Goal: Task Accomplishment & Management: Complete application form

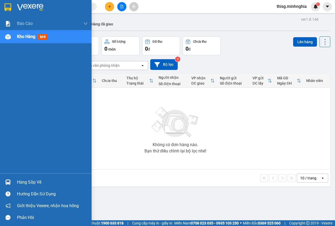
click at [3, 31] on div "Kho hàng mới" at bounding box center [46, 36] width 92 height 13
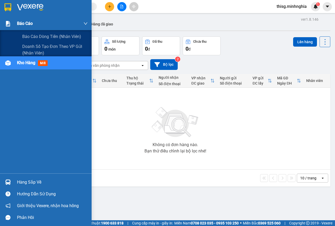
click at [17, 23] on div "Báo cáo" at bounding box center [46, 23] width 92 height 13
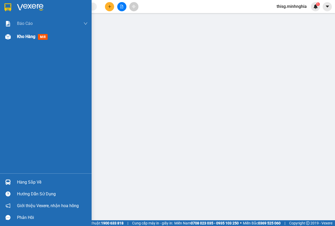
click at [33, 37] on span "Kho hàng" at bounding box center [26, 36] width 18 height 5
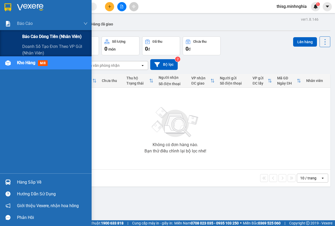
click at [38, 37] on span "Báo cáo dòng tiền (nhân viên)" at bounding box center [51, 36] width 59 height 7
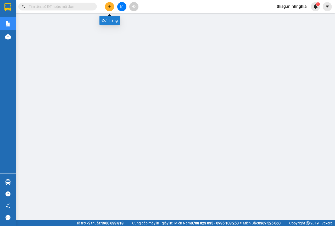
click at [110, 10] on button at bounding box center [109, 6] width 9 height 9
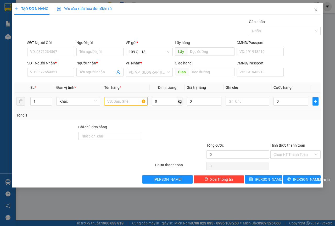
click at [117, 106] on div at bounding box center [126, 101] width 44 height 10
click at [118, 104] on input "text" at bounding box center [126, 101] width 44 height 8
click at [252, 101] on input "text" at bounding box center [247, 101] width 44 height 8
click at [247, 100] on input "1 THG MUO" at bounding box center [247, 101] width 44 height 8
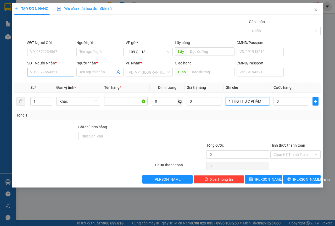
type input "1 THG THỰC PHẨM"
click at [51, 69] on input "SĐT Người Nhận *" at bounding box center [50, 72] width 47 height 8
click at [37, 84] on div "0854747333 - HẰNG" at bounding box center [50, 83] width 41 height 6
type input "0854747333"
type input "HẰNG"
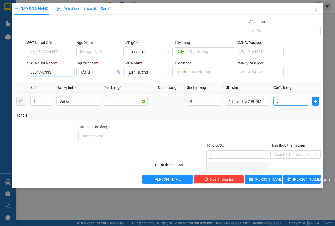
type input "0854747333"
click at [288, 103] on input "0" at bounding box center [290, 101] width 35 height 8
type input "6"
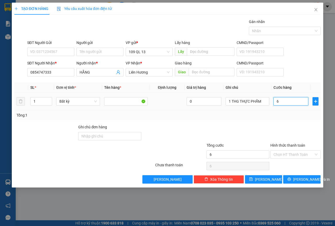
type input "60"
type input "60.000"
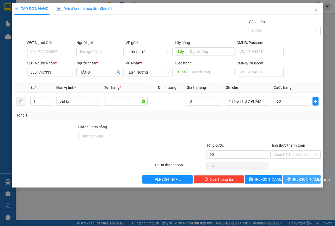
type input "60.000"
click at [297, 179] on button "[PERSON_NAME] và In" at bounding box center [301, 179] width 37 height 8
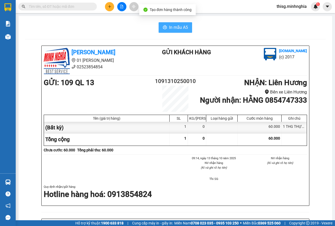
click at [176, 28] on span "In mẫu A5" at bounding box center [178, 27] width 19 height 7
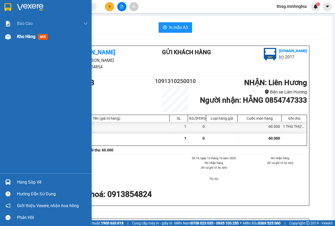
click at [21, 38] on span "Kho hàng" at bounding box center [26, 36] width 18 height 5
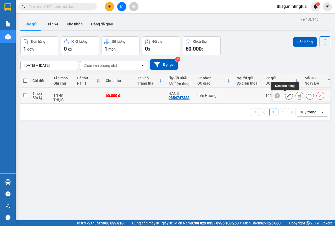
click at [287, 96] on icon at bounding box center [289, 96] width 4 height 4
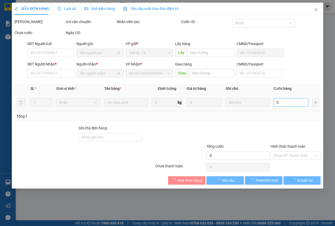
type input "0854747333"
type input "60.000"
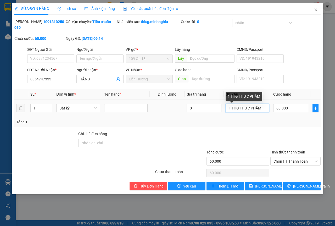
click at [253, 108] on input "1 THG THỰC PHẨM" at bounding box center [246, 108] width 43 height 8
click at [268, 107] on input "1 THG THỰC PHẨM" at bounding box center [246, 108] width 43 height 8
drag, startPoint x: 267, startPoint y: 107, endPoint x: 240, endPoint y: 107, distance: 26.4
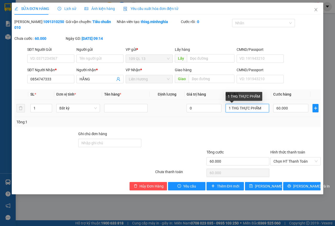
click at [240, 107] on input "1 THG THỰC PHẨM" at bounding box center [246, 108] width 43 height 8
type input "1 THG MUỐI"
click at [311, 181] on div "Total Paid Fee 0 Total UnPaid Fee 60.000 Cash Collection Total Fee Mã ĐH: 10913…" at bounding box center [167, 104] width 306 height 171
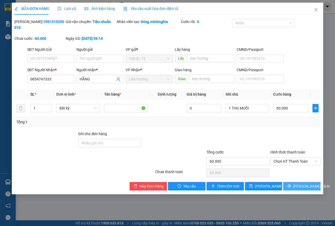
click at [311, 184] on span "[PERSON_NAME] và In" at bounding box center [311, 186] width 37 height 6
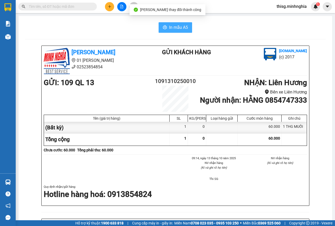
click at [174, 26] on span "In mẫu A5" at bounding box center [178, 27] width 19 height 7
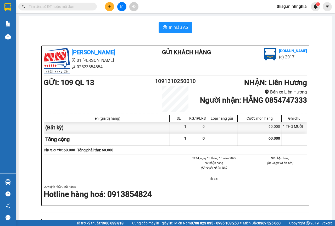
click at [108, 7] on button at bounding box center [109, 6] width 9 height 9
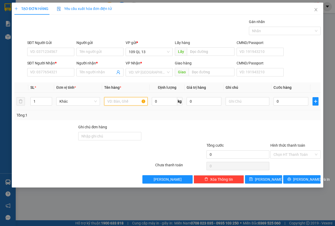
click at [128, 104] on input "text" at bounding box center [126, 101] width 44 height 8
click at [258, 101] on input "text" at bounding box center [247, 101] width 44 height 8
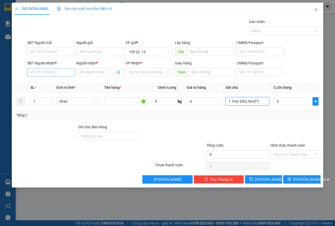
type input "1 THG DẦU, NHỚT"
click at [40, 72] on input "SĐT Người Nhận *" at bounding box center [50, 72] width 47 height 8
type input "0914787883"
click at [60, 85] on div "0914787883 - HƯNG" at bounding box center [50, 83] width 41 height 6
type input "HƯNG"
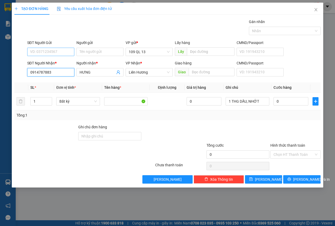
type input "0914787883"
click at [58, 55] on input "SĐT Người Gửi" at bounding box center [50, 52] width 47 height 8
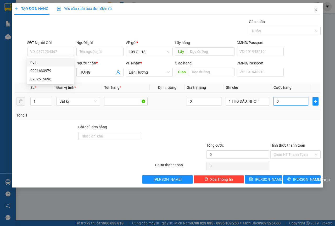
click at [277, 104] on input "0" at bounding box center [290, 101] width 35 height 8
type input "4"
type input "40"
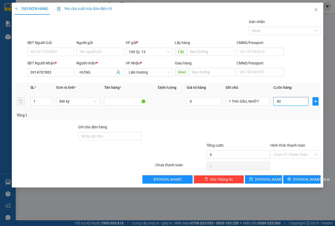
type input "40"
type input "40.000"
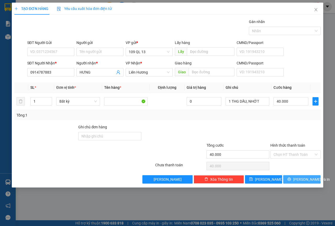
click at [302, 177] on span "[PERSON_NAME] và In" at bounding box center [311, 179] width 37 height 6
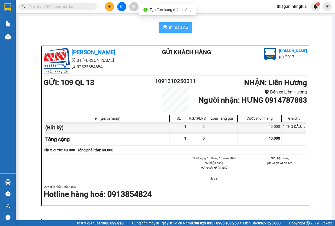
click at [174, 26] on span "In mẫu A5" at bounding box center [178, 27] width 19 height 7
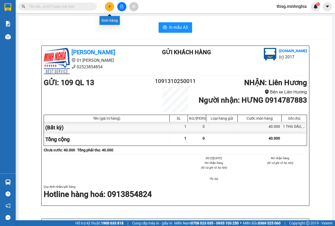
click at [112, 7] on button at bounding box center [109, 6] width 9 height 9
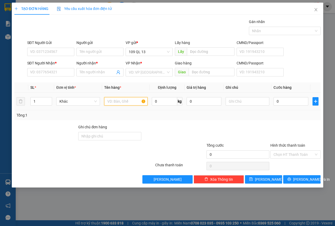
click at [111, 103] on input "text" at bounding box center [126, 101] width 44 height 8
click at [256, 104] on input "text" at bounding box center [247, 101] width 44 height 8
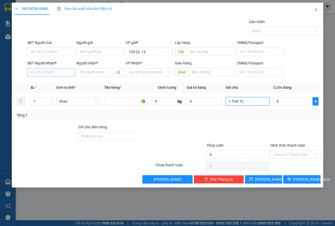
type input "1 THX TC"
click at [60, 75] on input "SĐT Người Nhận *" at bounding box center [50, 72] width 47 height 8
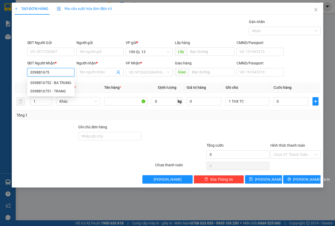
type input "0398816752"
click at [59, 81] on div "0398816752 - BA TRUNG" at bounding box center [50, 83] width 41 height 6
type input "BA TRUNG"
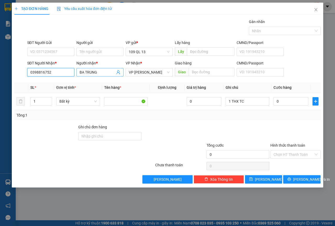
type input "0398816752"
click at [100, 73] on input "BA TRUNG" at bounding box center [97, 72] width 36 height 6
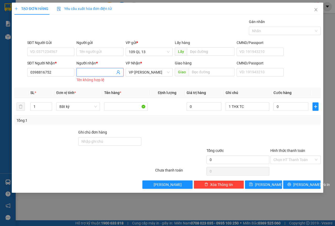
type input "A"
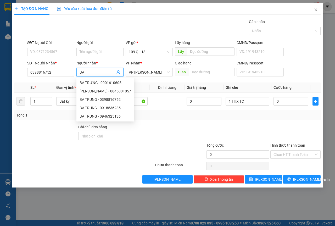
type input "B"
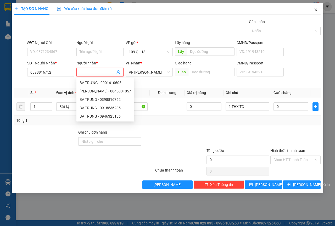
click at [315, 8] on span "Close" at bounding box center [315, 10] width 15 height 15
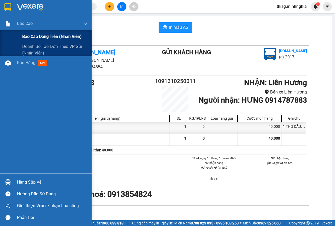
click at [27, 39] on span "Báo cáo dòng tiền (nhân viên)" at bounding box center [51, 36] width 59 height 7
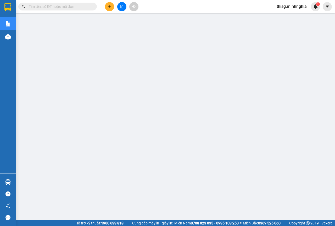
click at [110, 7] on icon "plus" at bounding box center [110, 7] width 4 height 4
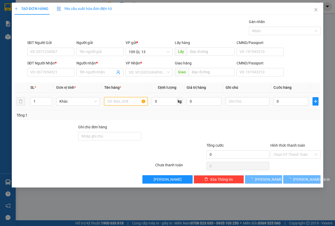
click at [117, 102] on input "text" at bounding box center [126, 101] width 44 height 8
click at [57, 76] on input "SĐT Người Nhận *" at bounding box center [50, 72] width 47 height 8
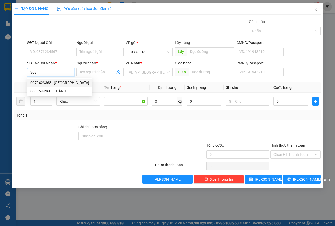
click at [54, 81] on div "0979423368 - [GEOGRAPHIC_DATA]" at bounding box center [59, 83] width 59 height 6
type input "0979423368"
type input "[PERSON_NAME]"
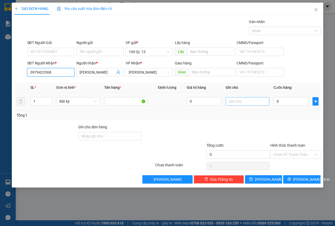
type input "0979423368"
click at [249, 103] on input "text" at bounding box center [247, 101] width 44 height 8
type input "1 TÚM NÂU BÁNH CANH"
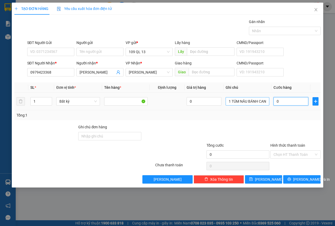
type input "4"
type input "40"
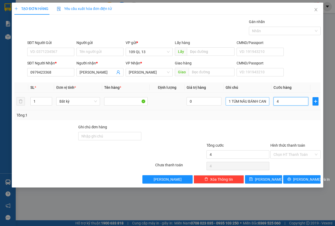
type input "40"
type input "40.000"
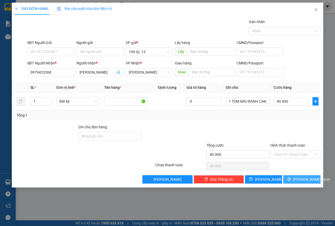
click at [318, 179] on button "[PERSON_NAME] và In" at bounding box center [301, 179] width 37 height 8
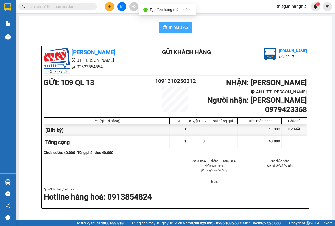
click at [180, 30] on span "In mẫu A5" at bounding box center [178, 27] width 19 height 7
click at [108, 4] on button at bounding box center [109, 6] width 9 height 9
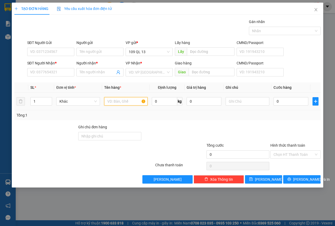
click at [137, 100] on input "text" at bounding box center [126, 101] width 44 height 8
click at [47, 73] on input "SĐT Người Nhận *" at bounding box center [50, 72] width 47 height 8
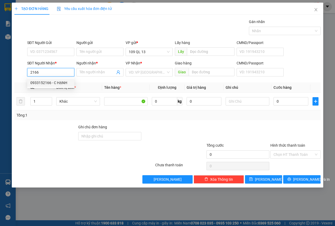
click at [59, 79] on div "0933152166 - C HẠNH" at bounding box center [50, 82] width 47 height 8
type input "0933152166"
type input "C HẠNH"
type input "0933152166"
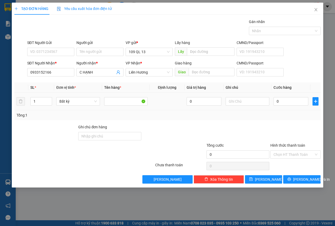
click at [241, 95] on td at bounding box center [247, 102] width 48 height 18
click at [241, 98] on input "text" at bounding box center [247, 101] width 44 height 8
type input "1 TÚM VÀNG BÁNH CANH"
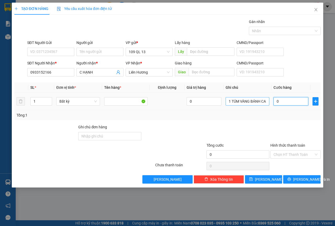
type input "4"
type input "40"
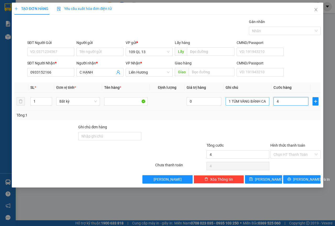
type input "40"
type input "40.000"
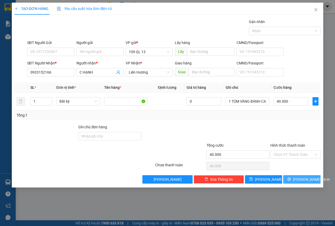
click at [301, 175] on button "[PERSON_NAME] và In" at bounding box center [301, 179] width 37 height 8
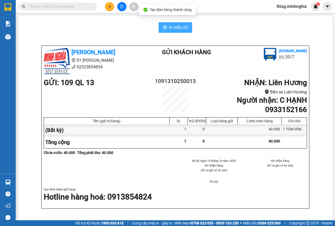
click at [181, 29] on span "In mẫu A5" at bounding box center [178, 27] width 19 height 7
click at [109, 5] on icon "plus" at bounding box center [110, 7] width 4 height 4
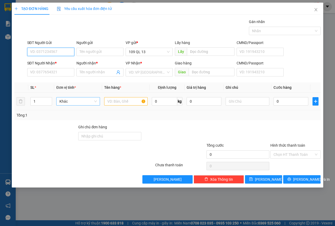
click at [82, 100] on span "Khác" at bounding box center [77, 101] width 37 height 8
click at [121, 101] on input "text" at bounding box center [126, 101] width 44 height 8
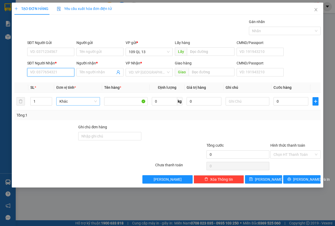
click at [63, 72] on input "SĐT Người Nhận *" at bounding box center [50, 72] width 47 height 8
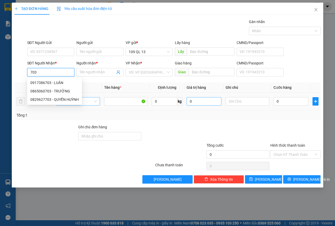
drag, startPoint x: 72, startPoint y: 82, endPoint x: 190, endPoint y: 103, distance: 119.9
click at [72, 82] on div "0917386703 - LUÂN" at bounding box center [54, 83] width 48 height 6
type input "0917386703"
type input "LUÂN"
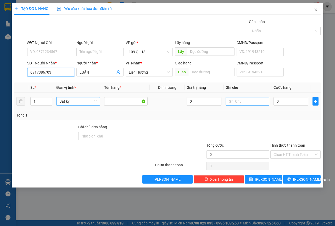
type input "0917386703"
click at [247, 102] on input "text" at bounding box center [247, 101] width 44 height 8
type input "1 CỤC ĐEN ĐL"
type input "6"
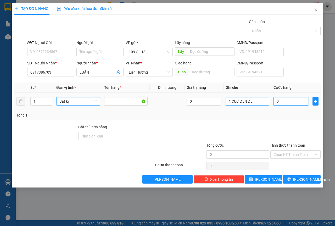
type input "6"
type input "60"
type input "60.000"
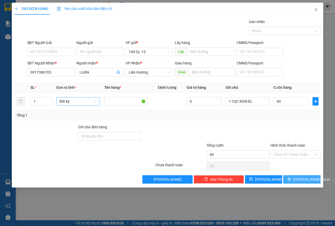
type input "60.000"
click at [303, 182] on button "[PERSON_NAME] và In" at bounding box center [301, 179] width 37 height 8
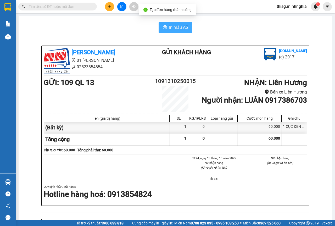
click at [171, 24] on span "In mẫu A5" at bounding box center [178, 27] width 19 height 7
click at [107, 4] on button at bounding box center [109, 6] width 9 height 9
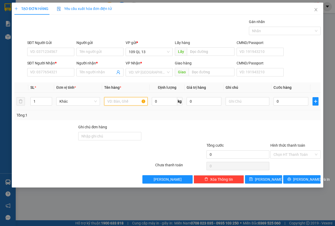
click at [132, 100] on input "text" at bounding box center [126, 101] width 44 height 8
click at [62, 71] on input "SĐT Người Nhận *" at bounding box center [50, 72] width 47 height 8
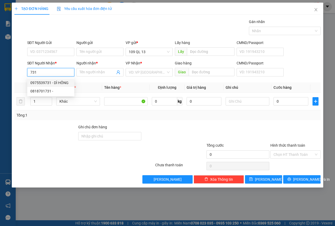
click at [65, 81] on div "0975539731 - DÌ HỒNG" at bounding box center [50, 83] width 41 height 6
type input "0975539731"
type input "DÌ [DEMOGRAPHIC_DATA]"
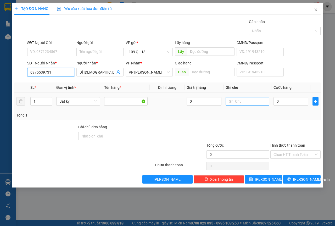
type input "0975539731"
click at [251, 98] on input "text" at bounding box center [247, 101] width 44 height 8
type input "1 BAO NEM"
type input "3"
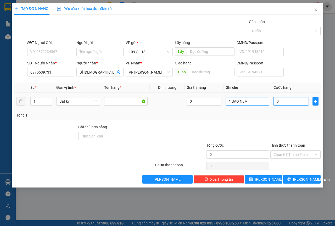
type input "3"
type input "30"
type input "30.000"
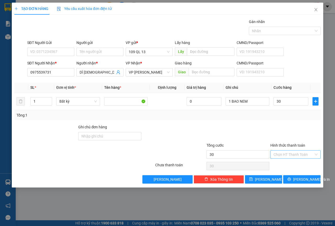
type input "30.000"
click at [302, 157] on div "Hình thức thanh toán Chọn HT Thanh Toán" at bounding box center [295, 151] width 50 height 18
click at [298, 159] on div "Hình thức thanh toán Chọn HT Thanh Toán" at bounding box center [295, 151] width 50 height 18
click at [298, 158] on div "Hình thức thanh toán Chọn HT Thanh Toán" at bounding box center [295, 151] width 50 height 18
click at [297, 157] on input "Hình thức thanh toán" at bounding box center [293, 154] width 40 height 8
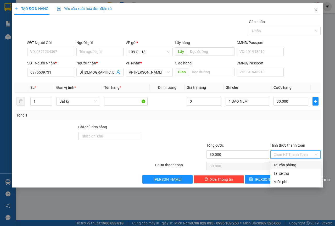
click at [293, 161] on div "Tại văn phòng" at bounding box center [295, 165] width 50 height 8
type input "0"
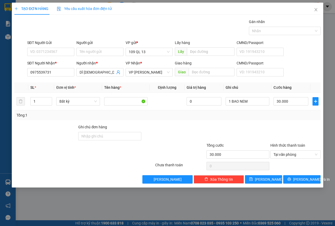
click at [301, 173] on div "Transit Pickup Surcharge Ids Transit Deliver Surcharge Ids Transit Deliver Surc…" at bounding box center [167, 101] width 306 height 164
click at [304, 176] on span "[PERSON_NAME] và In" at bounding box center [311, 179] width 37 height 6
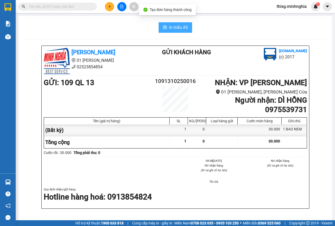
click at [176, 31] on button "In mẫu A5" at bounding box center [174, 27] width 33 height 10
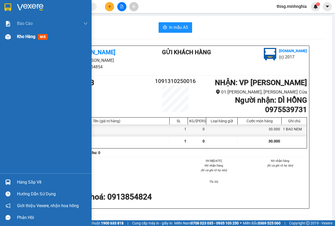
click at [8, 41] on div at bounding box center [7, 36] width 9 height 9
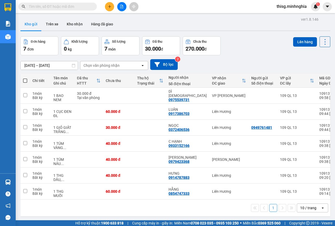
click at [28, 79] on th at bounding box center [24, 81] width 9 height 14
click at [27, 79] on span at bounding box center [25, 80] width 4 height 4
click at [25, 78] on input "checkbox" at bounding box center [25, 78] width 0 height 0
checkbox input "true"
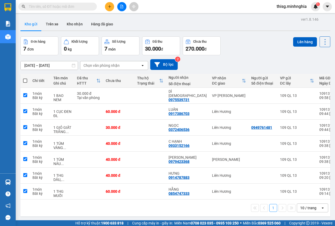
checkbox input "true"
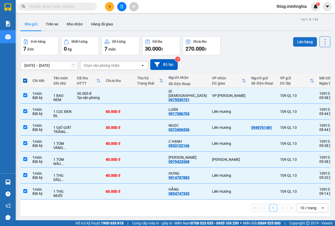
click at [298, 44] on button "Lên hàng" at bounding box center [305, 41] width 24 height 9
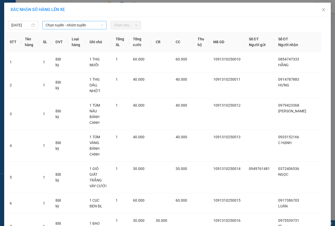
click at [62, 26] on span "Chọn tuyến - nhóm tuyến" at bounding box center [75, 25] width 58 height 8
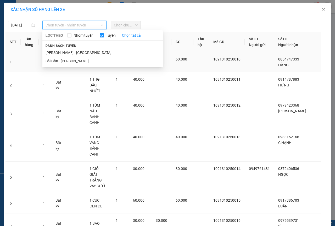
click at [71, 61] on li "Sài Gòn - [PERSON_NAME]" at bounding box center [102, 61] width 120 height 8
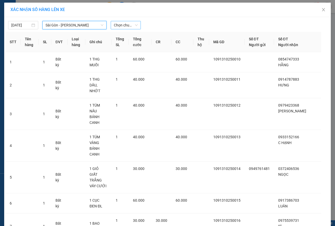
click at [129, 25] on span "Chọn chuyến" at bounding box center [126, 25] width 24 height 8
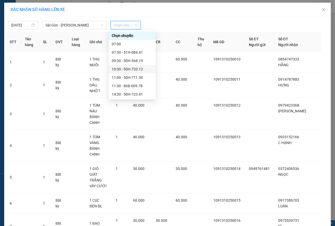
click at [125, 69] on div "10:30 - 50H-720.12" at bounding box center [132, 69] width 41 height 6
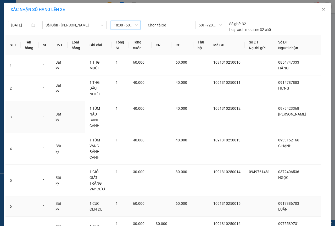
scroll to position [20, 0]
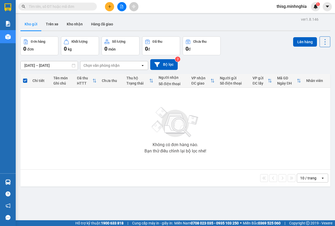
click at [109, 5] on icon "plus" at bounding box center [110, 7] width 4 height 4
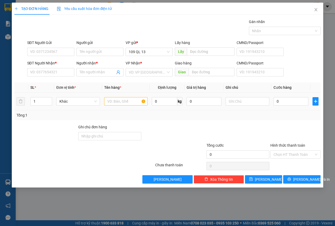
click at [125, 107] on td at bounding box center [126, 102] width 48 height 18
click at [128, 105] on input "text" at bounding box center [126, 101] width 44 height 8
click at [242, 104] on input "text" at bounding box center [247, 101] width 44 height 8
type input "1 THG TP"
click at [42, 67] on div "SĐT Người Nhận *" at bounding box center [50, 64] width 47 height 8
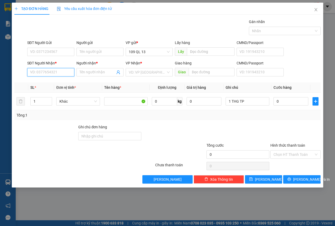
click at [43, 70] on input "SĐT Người Nhận *" at bounding box center [50, 72] width 47 height 8
type input "0352229050"
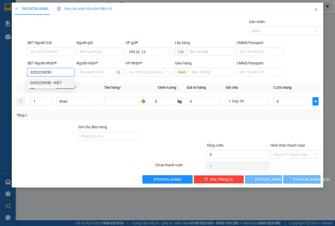
click at [46, 82] on div "0352229050 - KIỆT" at bounding box center [50, 83] width 41 height 6
type input "KIỆT"
type input "0352229050"
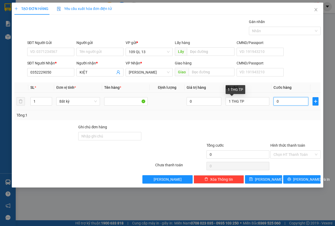
click at [280, 100] on input "0" at bounding box center [290, 101] width 35 height 8
type input "3"
type input "30"
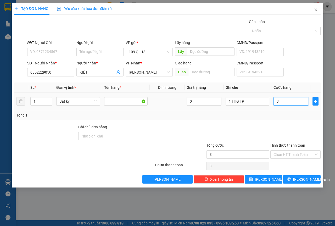
type input "30"
type input "30.000"
click at [298, 154] on input "Hình thức thanh toán" at bounding box center [293, 154] width 40 height 8
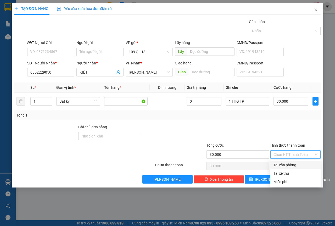
click at [294, 162] on div "Tại văn phòng" at bounding box center [295, 165] width 50 height 8
type input "0"
click at [306, 177] on span "[PERSON_NAME] và In" at bounding box center [311, 179] width 37 height 6
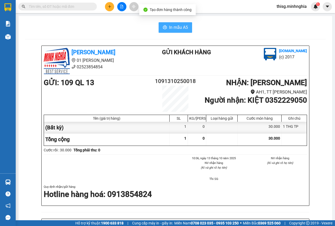
click at [175, 27] on span "In mẫu A5" at bounding box center [178, 27] width 19 height 7
click at [106, 6] on button at bounding box center [109, 6] width 9 height 9
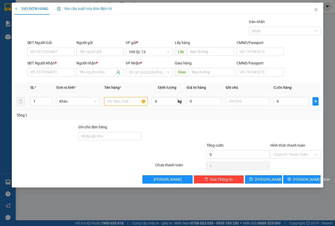
click at [120, 99] on input "text" at bounding box center [126, 101] width 44 height 8
drag, startPoint x: 66, startPoint y: 74, endPoint x: 56, endPoint y: 72, distance: 10.4
click at [65, 73] on input "SĐT Người Nhận *" at bounding box center [50, 72] width 47 height 8
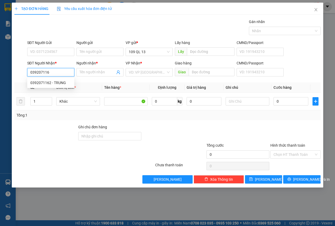
type input "0392071162"
click at [48, 78] on div "0392071162 - TRUNG" at bounding box center [50, 82] width 47 height 8
type input "TRUNG"
type input "0392071162"
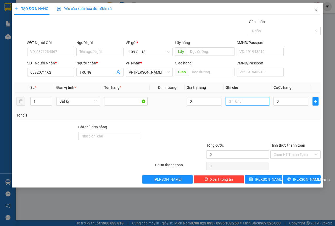
click at [239, 100] on input "text" at bounding box center [247, 101] width 44 height 8
type input "1 THX ĐL"
type input "4"
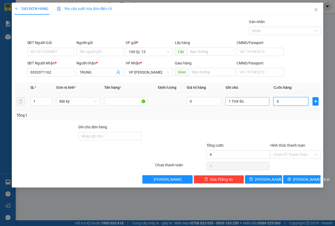
type input "40"
type input "40.000"
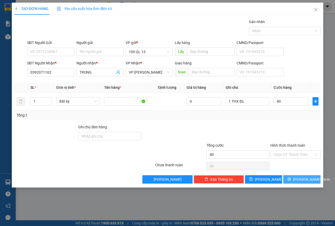
type input "40.000"
click at [308, 177] on span "[PERSON_NAME] và In" at bounding box center [311, 179] width 37 height 6
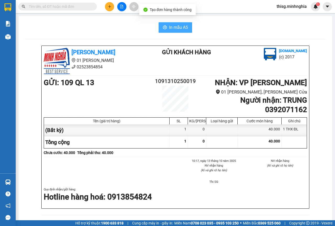
click at [171, 26] on span "In mẫu A5" at bounding box center [178, 27] width 19 height 7
click at [109, 12] on div "Kết quả tìm kiếm ( 0 ) Bộ lọc No Data thisg.minhnghia 1" at bounding box center [167, 6] width 335 height 13
click at [109, 9] on button at bounding box center [109, 6] width 9 height 9
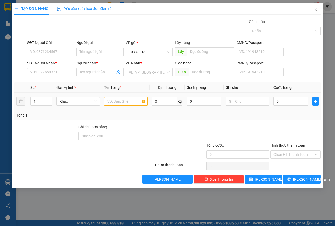
click at [113, 101] on input "text" at bounding box center [126, 101] width 44 height 8
click at [242, 97] on div at bounding box center [247, 101] width 44 height 10
click at [240, 98] on input "text" at bounding box center [247, 101] width 44 height 8
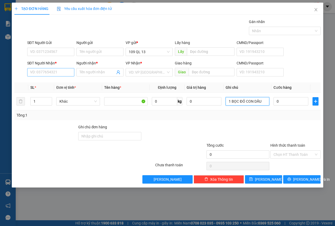
type input "1 BỌC ĐỎ CON DẤU"
click at [60, 74] on input "SĐT Người Nhận *" at bounding box center [50, 72] width 47 height 8
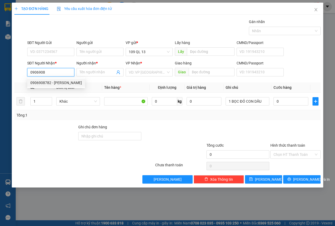
click at [60, 79] on div "0906908782 - [PERSON_NAME]" at bounding box center [56, 82] width 58 height 8
type input "0906908782"
type input "ANH HOÀNG"
type input "0906908782"
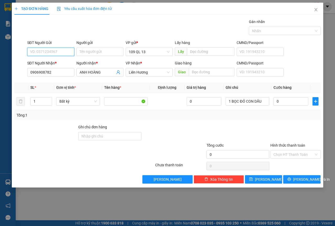
click at [61, 52] on input "SĐT Người Gửi" at bounding box center [50, 52] width 47 height 8
drag, startPoint x: 62, startPoint y: 52, endPoint x: 50, endPoint y: 52, distance: 11.8
click at [50, 52] on input "0964616" at bounding box center [50, 52] width 47 height 8
type input "0964616673"
click at [287, 101] on input "0" at bounding box center [290, 101] width 35 height 8
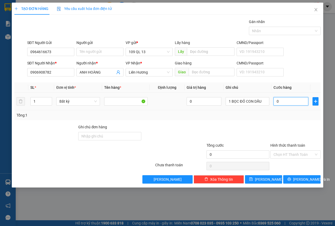
type input "3"
type input "30"
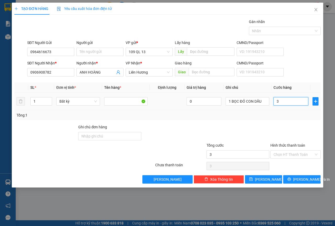
type input "30"
type input "30.000"
click at [306, 180] on span "[PERSON_NAME] và In" at bounding box center [311, 179] width 37 height 6
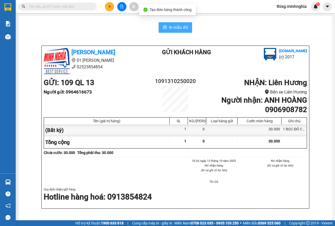
click at [173, 30] on span "In mẫu A5" at bounding box center [178, 27] width 19 height 7
click at [106, 5] on button at bounding box center [109, 6] width 9 height 9
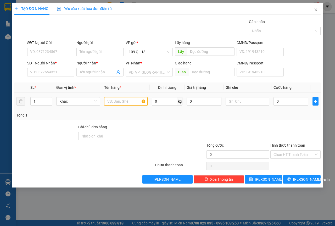
click at [120, 104] on input "text" at bounding box center [126, 101] width 44 height 8
click at [246, 105] on input "text" at bounding box center [247, 101] width 44 height 8
click at [43, 71] on input "SĐT Người Nhận *" at bounding box center [50, 72] width 47 height 8
click at [242, 100] on input "text" at bounding box center [247, 101] width 44 height 8
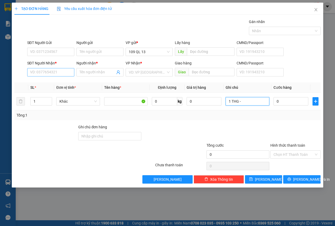
type input "1 THG -"
click at [61, 74] on input "SĐT Người Nhận *" at bounding box center [50, 72] width 47 height 8
type input "0932891055"
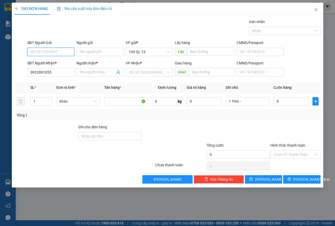
click at [53, 54] on input "SĐT Người Gửi" at bounding box center [50, 52] width 47 height 8
click at [55, 66] on div "SĐT Người Nhận *" at bounding box center [50, 64] width 47 height 8
click at [55, 70] on input "0932891055" at bounding box center [50, 72] width 47 height 8
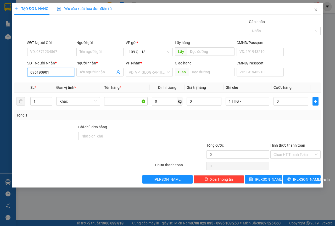
type input "0961909019"
drag, startPoint x: 60, startPoint y: 83, endPoint x: 155, endPoint y: 81, distance: 94.7
click at [60, 83] on div "0961909019 - QUYÊN" at bounding box center [50, 83] width 41 height 6
type input "QUYÊN"
type input "CX TỊNH MỸ"
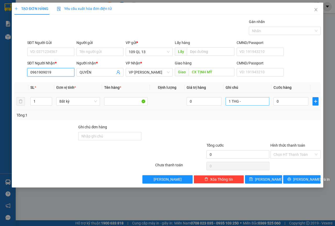
type input "0961909019"
click at [247, 99] on input "1 THG -" at bounding box center [247, 101] width 44 height 8
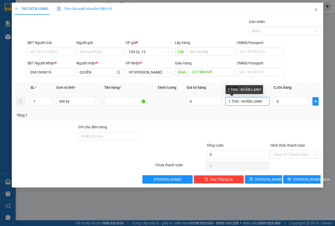
type input "1 THG - KHĂN LẠNH"
type input "7"
type input "70"
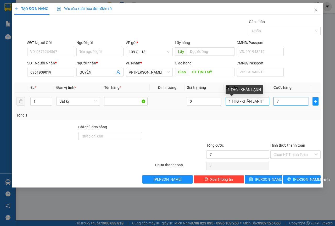
type input "70"
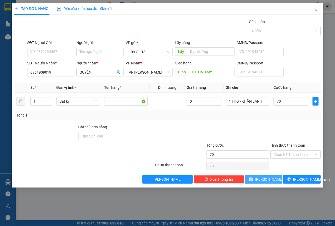
type input "70.000"
click at [276, 182] on button "[PERSON_NAME]" at bounding box center [263, 179] width 37 height 8
type input "0"
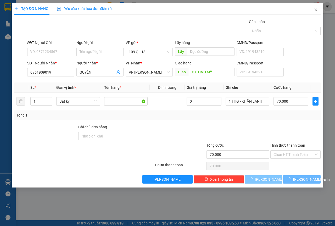
type input "0"
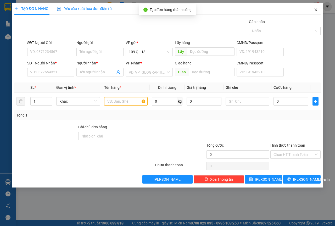
click at [317, 10] on icon "close" at bounding box center [316, 10] width 4 height 4
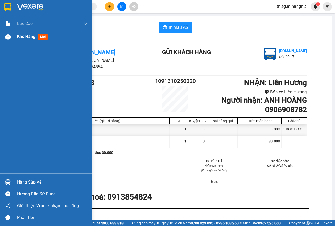
click at [36, 33] on div "Kho hàng mới" at bounding box center [33, 36] width 33 height 7
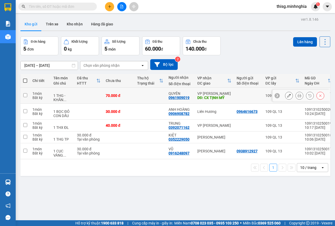
click at [179, 98] on div "0961909019" at bounding box center [178, 97] width 21 height 4
copy div "0961909019"
click at [57, 6] on input "text" at bounding box center [60, 7] width 62 height 6
paste input "0961909019"
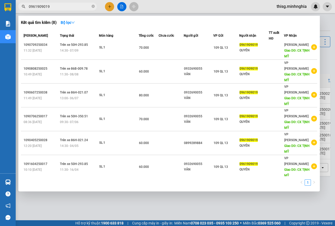
scroll to position [10, 0]
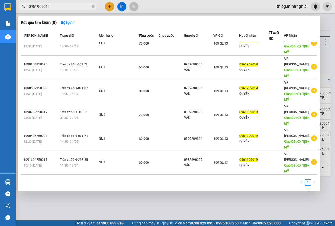
type input "0961909019"
click at [153, 206] on div at bounding box center [167, 113] width 335 height 226
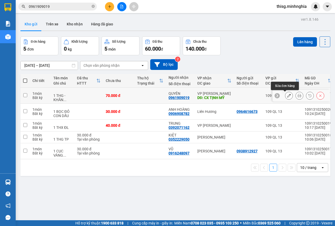
click at [287, 95] on button at bounding box center [288, 95] width 7 height 9
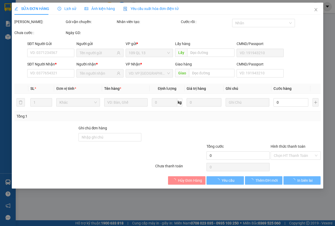
type input "0961909019"
type input "CX TỊNH MỸ"
type input "70.000"
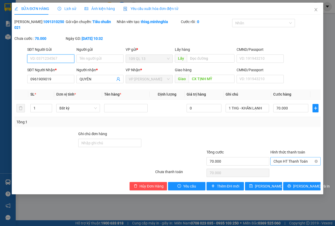
click at [291, 164] on span "Chọn HT Thanh Toán" at bounding box center [295, 161] width 44 height 8
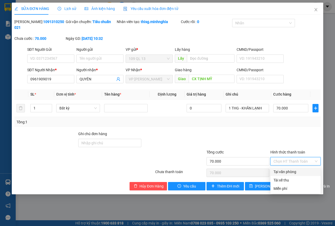
click at [289, 171] on div "Tại văn phòng" at bounding box center [295, 172] width 44 height 6
type input "0"
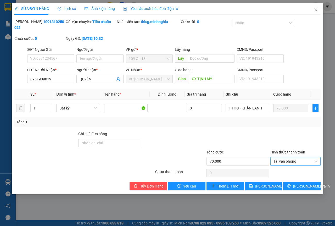
click at [290, 137] on div at bounding box center [295, 140] width 51 height 18
click at [305, 186] on span "[PERSON_NAME] và In" at bounding box center [311, 186] width 37 height 6
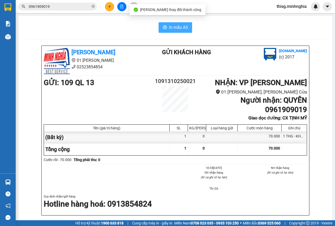
click at [171, 29] on span "In mẫu A5" at bounding box center [178, 27] width 19 height 7
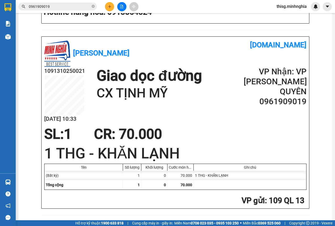
scroll to position [192, 0]
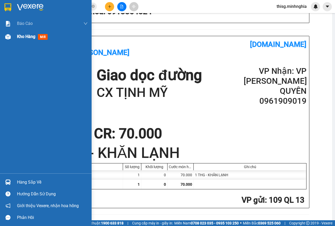
click at [1, 41] on div "Kho hàng mới" at bounding box center [46, 36] width 92 height 13
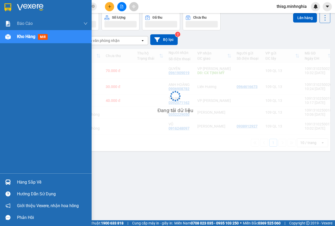
scroll to position [24, 0]
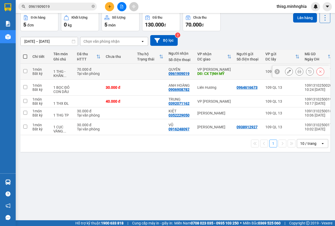
click at [154, 75] on td at bounding box center [149, 72] width 31 height 16
checkbox input "true"
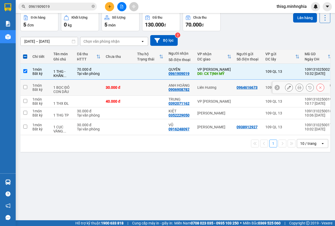
click at [136, 92] on td at bounding box center [149, 87] width 31 height 16
checkbox input "true"
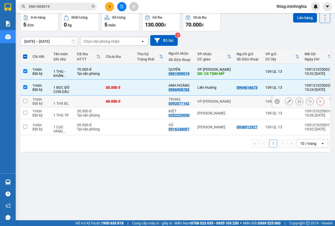
click at [115, 106] on td "40.000 đ" at bounding box center [118, 101] width 31 height 12
checkbox input "true"
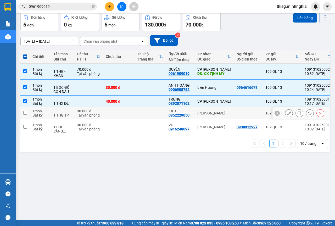
click at [101, 114] on td "30.000 đ Tại văn phòng" at bounding box center [88, 113] width 29 height 12
checkbox input "true"
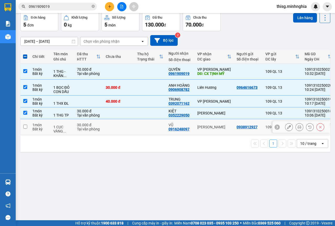
click at [91, 128] on div "Tại văn phòng" at bounding box center [89, 129] width 24 height 4
checkbox input "true"
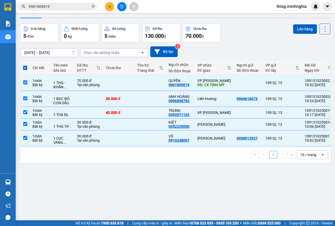
scroll to position [0, 0]
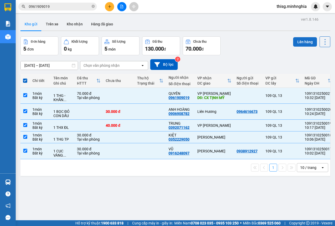
click at [294, 40] on button "Lên hàng" at bounding box center [305, 41] width 24 height 9
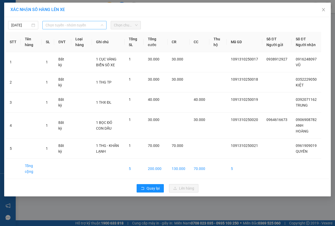
click at [78, 26] on span "Chọn tuyến - nhóm tuyến" at bounding box center [75, 25] width 58 height 8
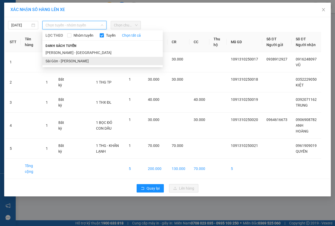
click at [66, 59] on li "Sài Gòn - [PERSON_NAME]" at bounding box center [102, 61] width 120 height 8
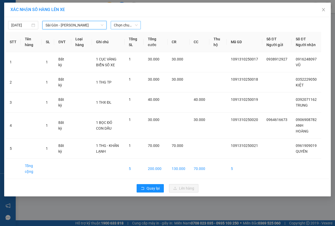
click at [124, 25] on span "Chọn chuyến" at bounding box center [126, 25] width 24 height 8
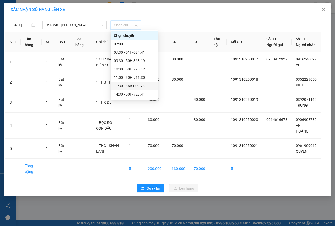
click at [122, 84] on div "11:30 - 86B-009.78" at bounding box center [134, 86] width 41 height 6
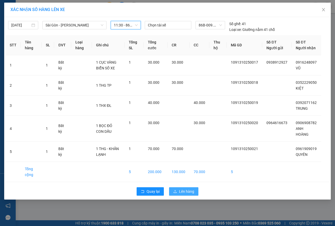
click at [191, 195] on button "Lên hàng" at bounding box center [183, 191] width 29 height 8
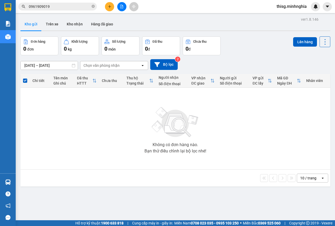
click at [113, 7] on button at bounding box center [109, 6] width 9 height 9
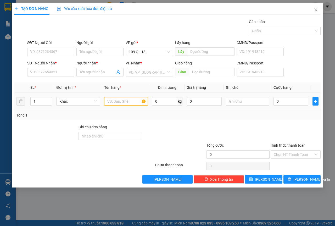
click at [119, 101] on input "text" at bounding box center [126, 101] width 44 height 8
click at [266, 99] on input "text" at bounding box center [247, 101] width 44 height 8
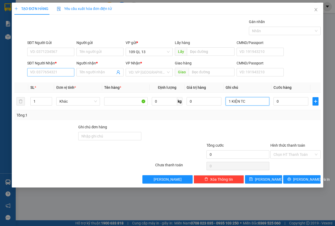
type input "1 KIỆN TC"
click at [63, 72] on input "SĐT Người Nhận *" at bounding box center [50, 72] width 47 height 8
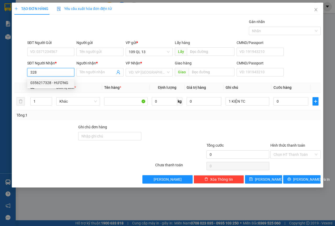
click at [62, 82] on div "0356217328 - HƯƠNG" at bounding box center [50, 83] width 41 height 6
type input "0356217328"
type input "HƯƠNG"
type input "0356217328"
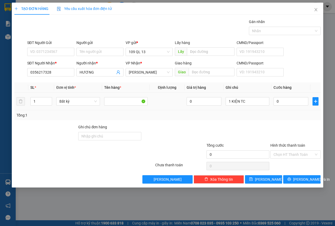
click at [282, 96] on div "0" at bounding box center [290, 101] width 35 height 10
click at [288, 101] on input "0" at bounding box center [290, 101] width 35 height 8
type input "4"
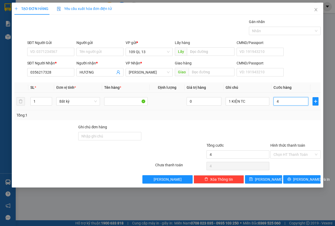
type input "40"
type input "40.000"
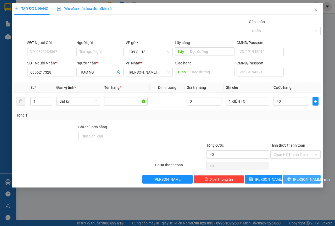
type input "40.000"
click at [302, 178] on span "[PERSON_NAME] và In" at bounding box center [311, 179] width 37 height 6
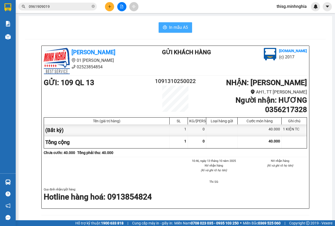
drag, startPoint x: 179, startPoint y: 24, endPoint x: 172, endPoint y: 21, distance: 7.8
click at [177, 24] on button "In mẫu A5" at bounding box center [174, 27] width 33 height 10
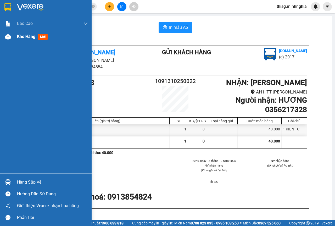
click at [8, 36] on img at bounding box center [7, 36] width 5 height 5
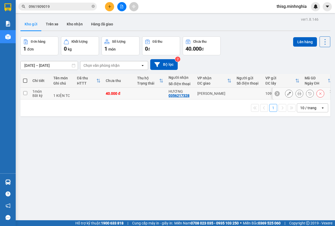
click at [221, 90] on td "[PERSON_NAME]" at bounding box center [214, 94] width 39 height 12
checkbox input "true"
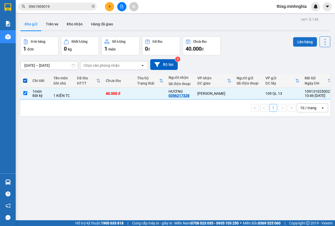
click at [299, 41] on button "Lên hàng" at bounding box center [305, 41] width 24 height 9
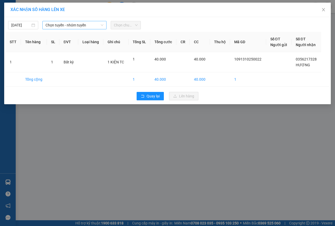
click at [66, 22] on span "Chọn tuyến - nhóm tuyến" at bounding box center [75, 25] width 58 height 8
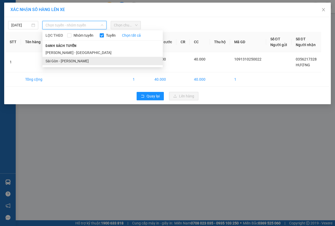
drag, startPoint x: 62, startPoint y: 60, endPoint x: 92, endPoint y: 38, distance: 37.2
click at [62, 60] on li "Sài Gòn - [PERSON_NAME]" at bounding box center [102, 61] width 120 height 8
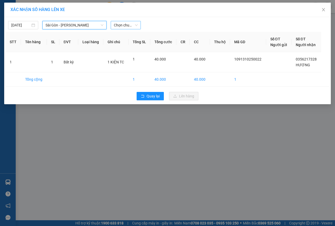
click at [126, 25] on span "Chọn chuyến" at bounding box center [126, 25] width 24 height 8
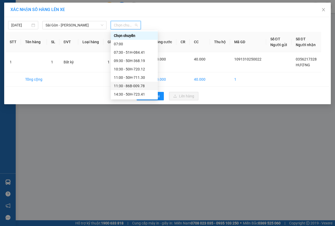
click at [122, 85] on div "11:30 - 86B-009.78" at bounding box center [134, 86] width 41 height 6
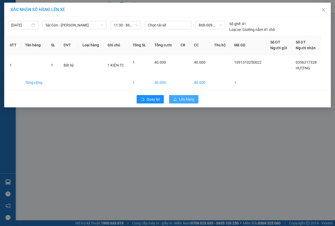
click at [196, 102] on button "Lên hàng" at bounding box center [183, 99] width 29 height 8
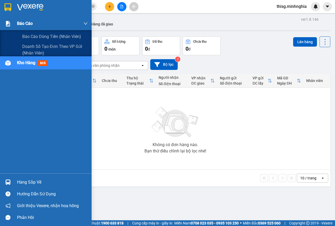
click at [12, 21] on div at bounding box center [7, 23] width 9 height 9
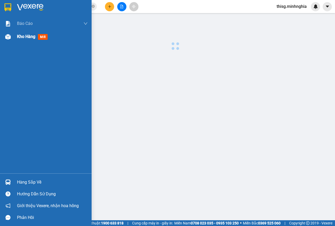
click at [35, 38] on span "Kho hàng" at bounding box center [26, 36] width 18 height 5
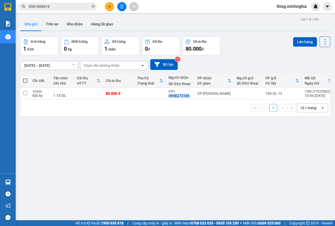
click at [218, 98] on td "VP [PERSON_NAME]" at bounding box center [214, 94] width 39 height 12
checkbox input "true"
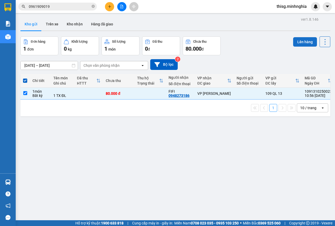
click at [299, 42] on button "Lên hàng" at bounding box center [305, 41] width 24 height 9
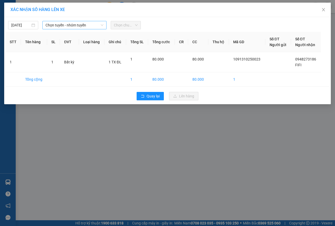
click at [76, 23] on span "Chọn tuyến - nhóm tuyến" at bounding box center [75, 25] width 58 height 8
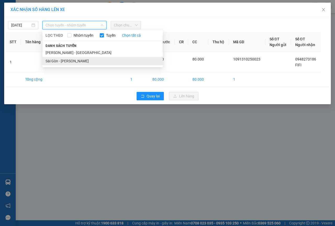
click at [66, 64] on li "Sài Gòn - [PERSON_NAME]" at bounding box center [102, 61] width 120 height 8
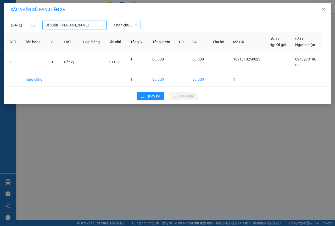
click at [118, 29] on span "Chọn chuyến" at bounding box center [126, 25] width 24 height 8
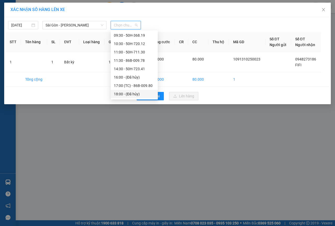
scroll to position [50, 0]
click at [126, 36] on div "11:30 - 86B-009.78" at bounding box center [134, 36] width 41 height 6
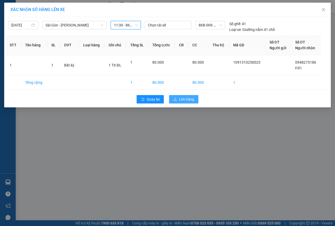
click at [175, 98] on icon "upload" at bounding box center [174, 99] width 3 height 3
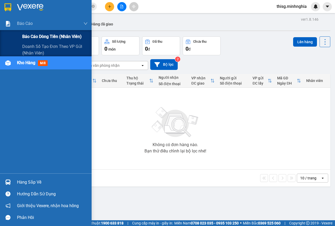
click at [30, 32] on div "Báo cáo dòng tiền (nhân viên)" at bounding box center [54, 36] width 65 height 13
